Goal: Find specific page/section: Find specific page/section

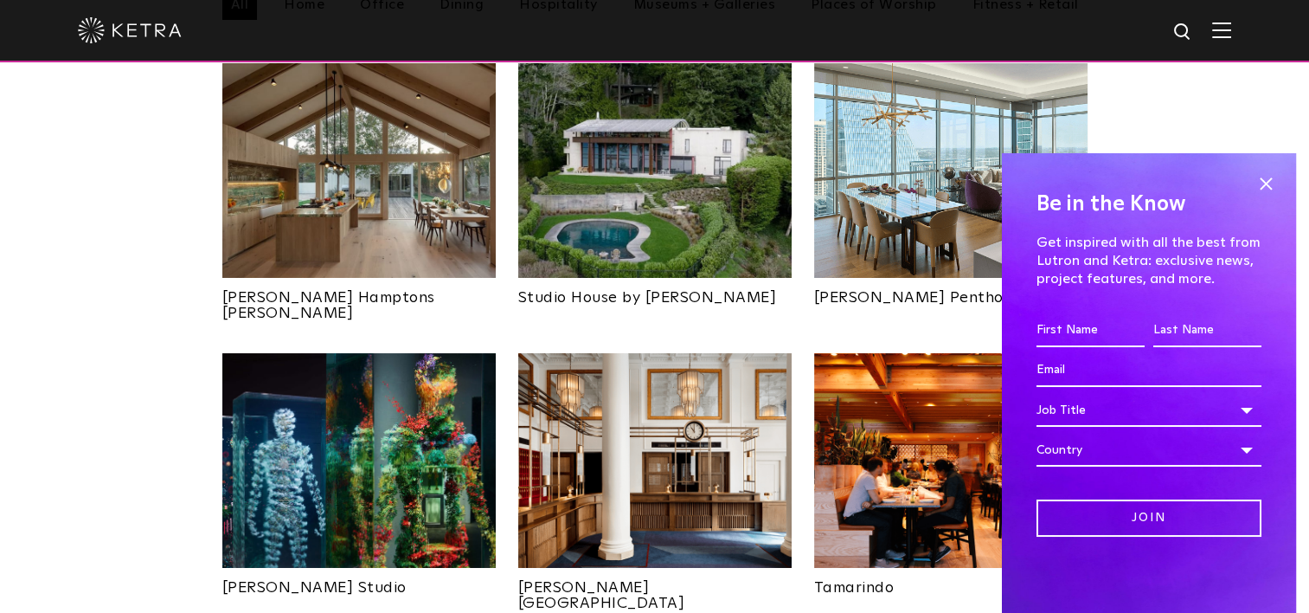
scroll to position [744, 0]
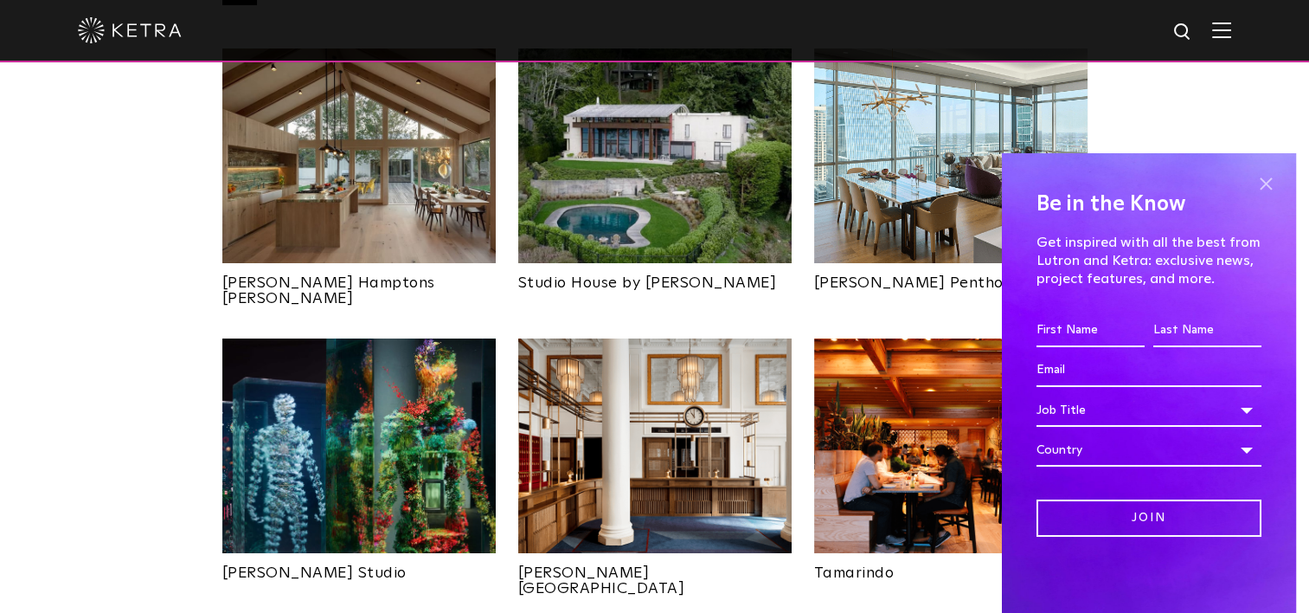
click at [1263, 184] on span at bounding box center [1266, 183] width 26 height 26
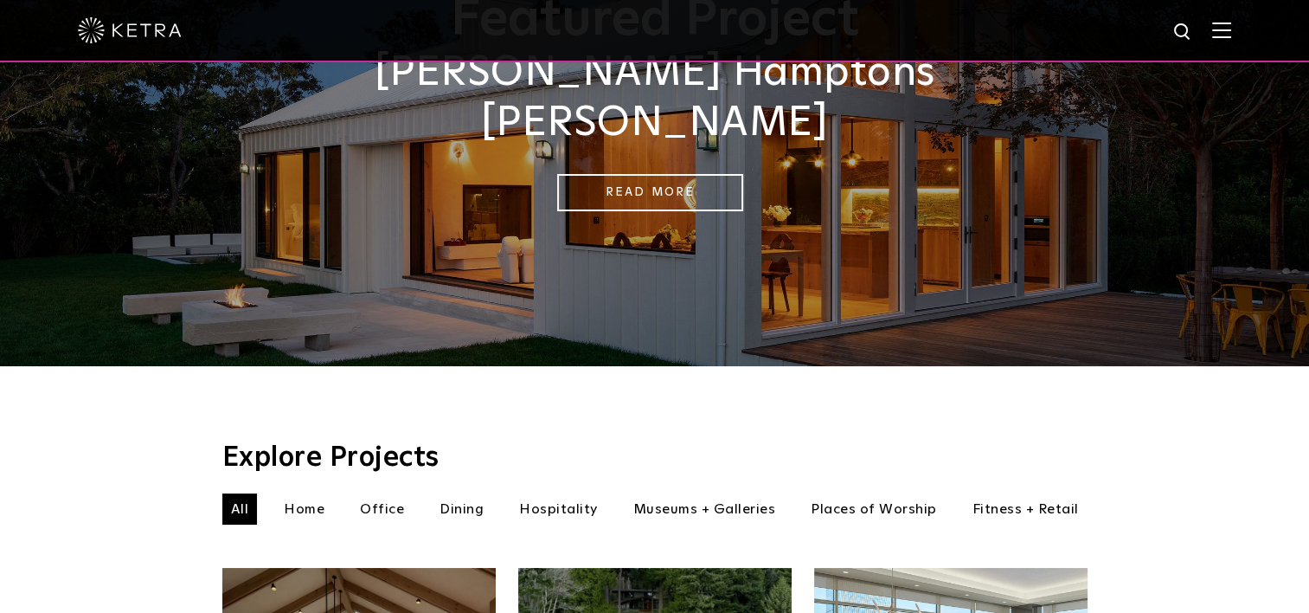
scroll to position [291, 0]
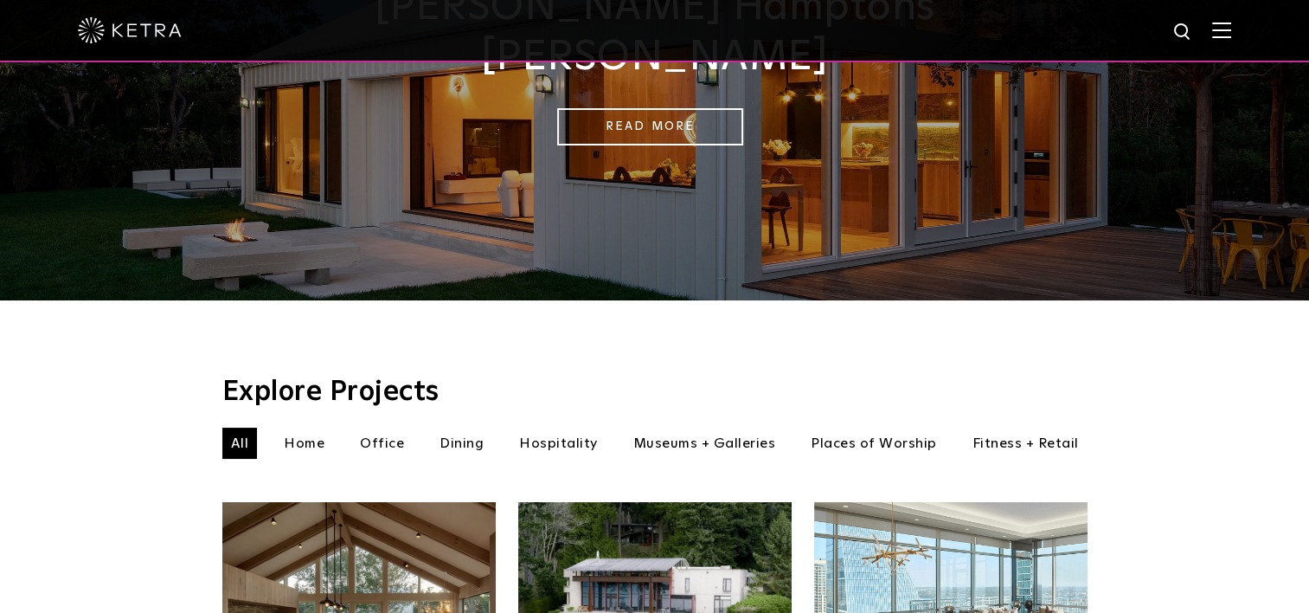
click at [379, 428] on li "Office" at bounding box center [381, 443] width 61 height 31
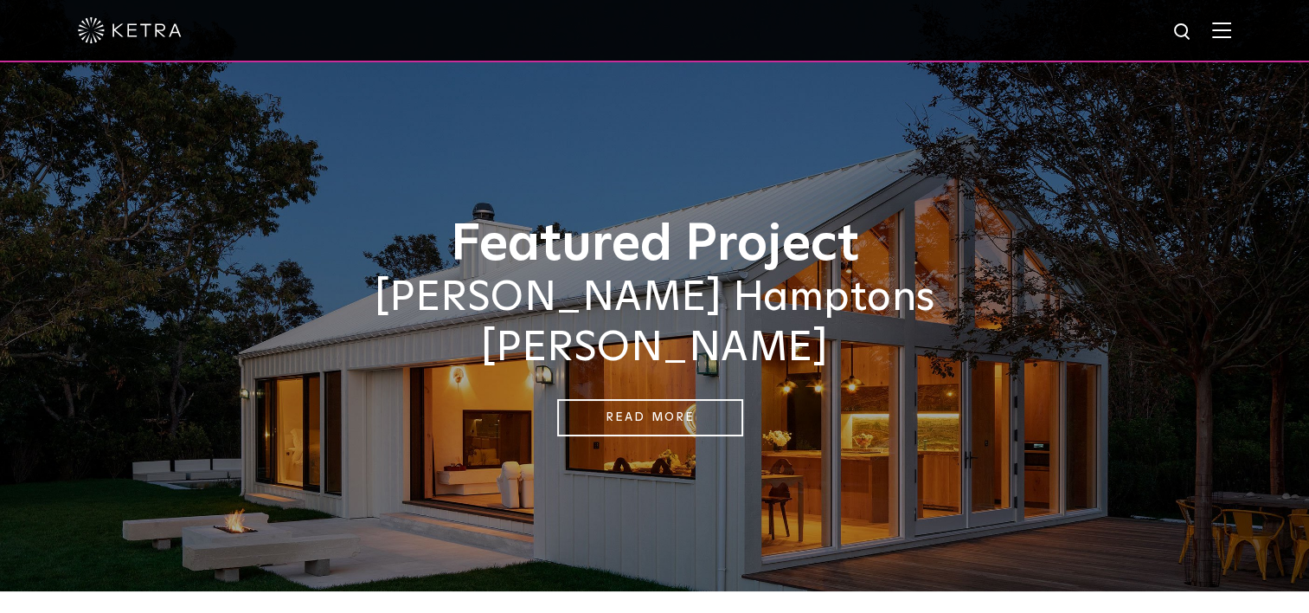
click at [1231, 28] on img at bounding box center [1221, 30] width 19 height 16
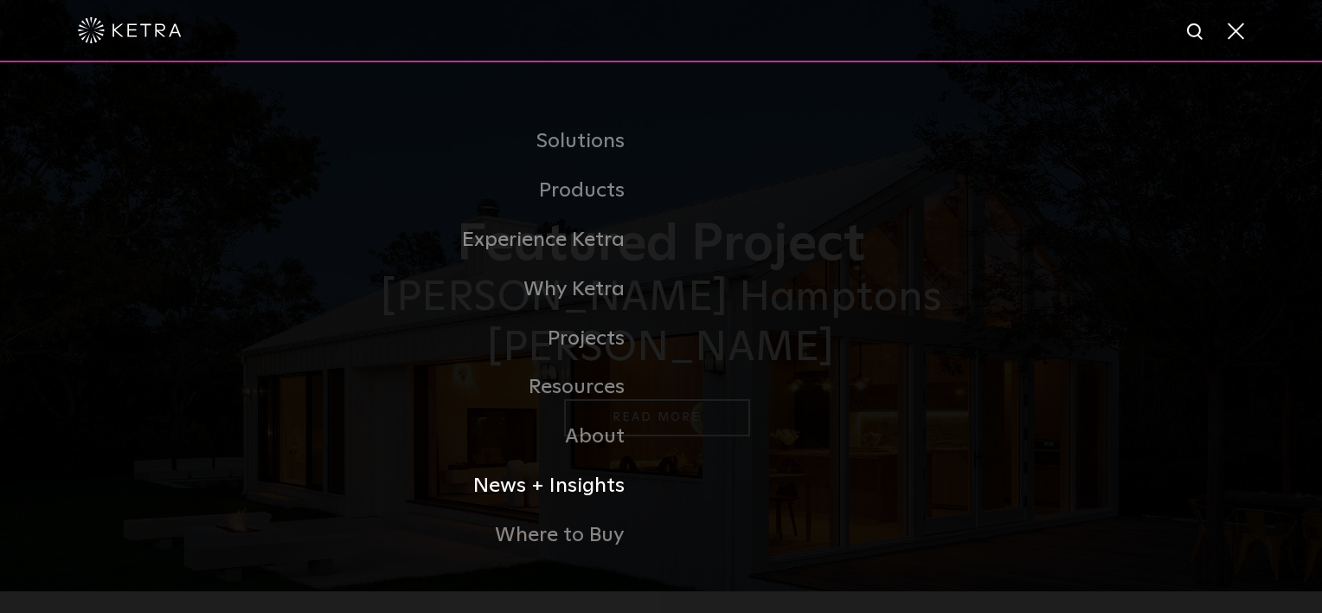
click at [589, 493] on link "News + Insights" at bounding box center [444, 485] width 433 height 49
